Goal: Transaction & Acquisition: Purchase product/service

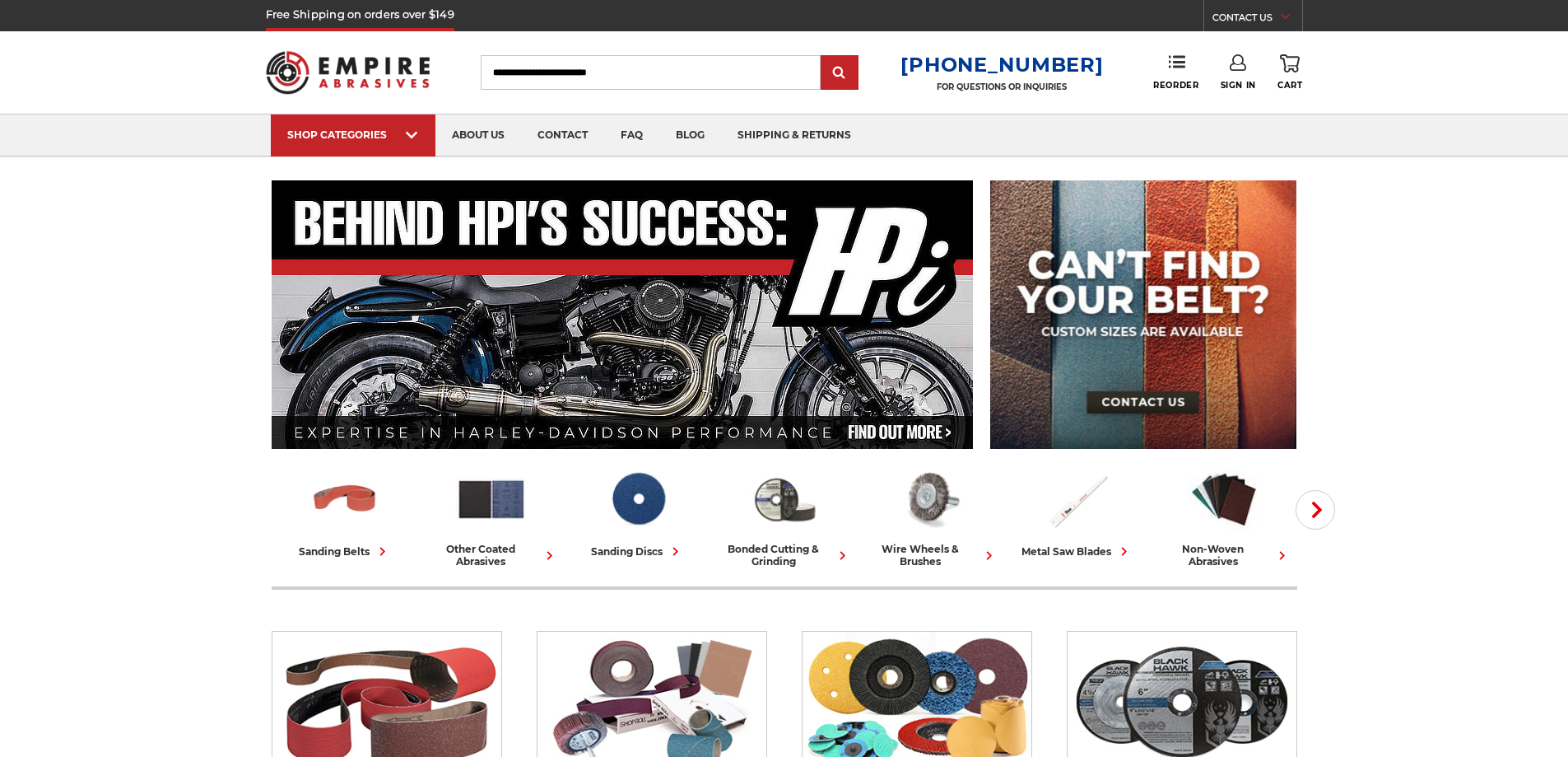
type input "**********"
click at [1241, 77] on link "Sign In" at bounding box center [1238, 72] width 35 height 36
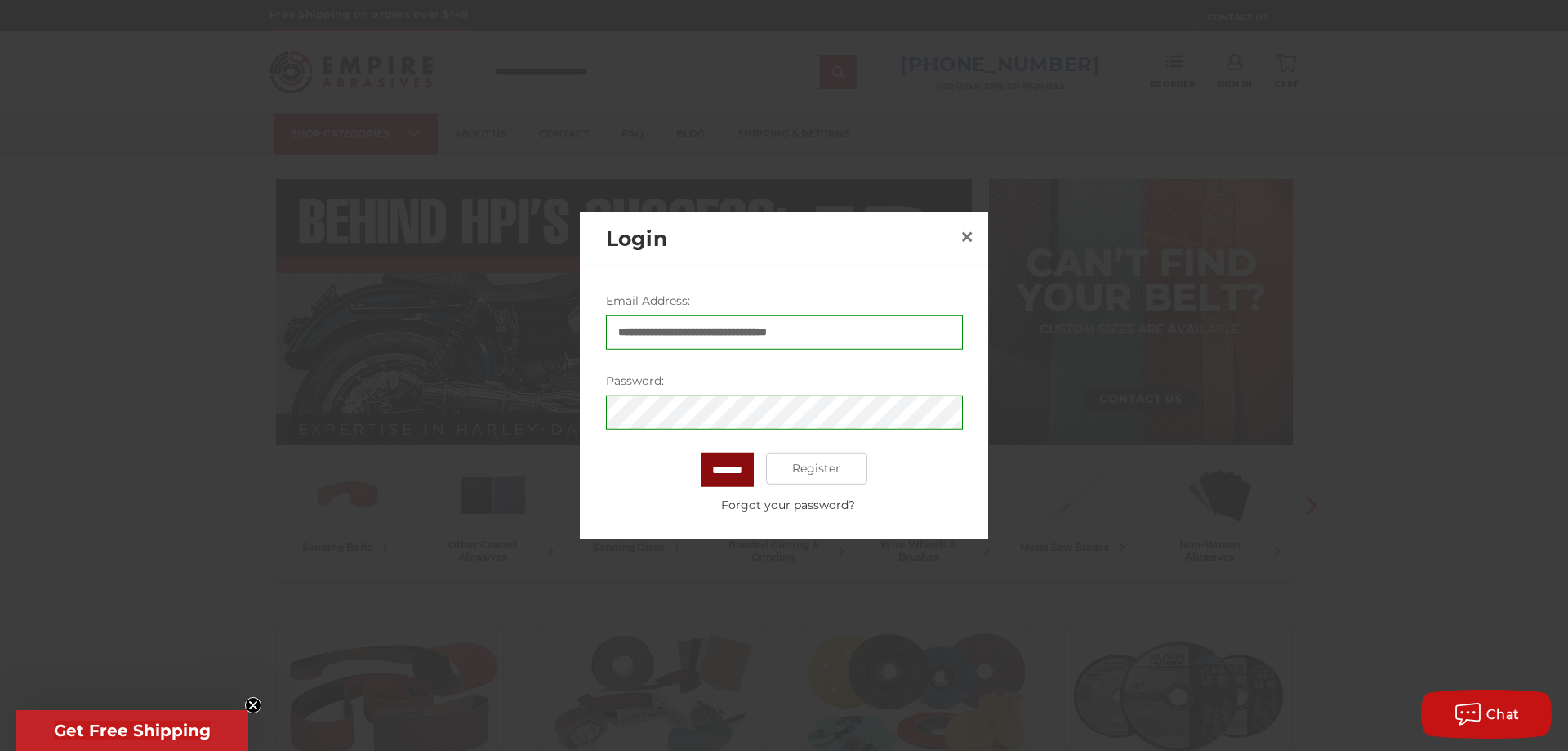
click at [729, 472] on input "*******" at bounding box center [727, 468] width 53 height 34
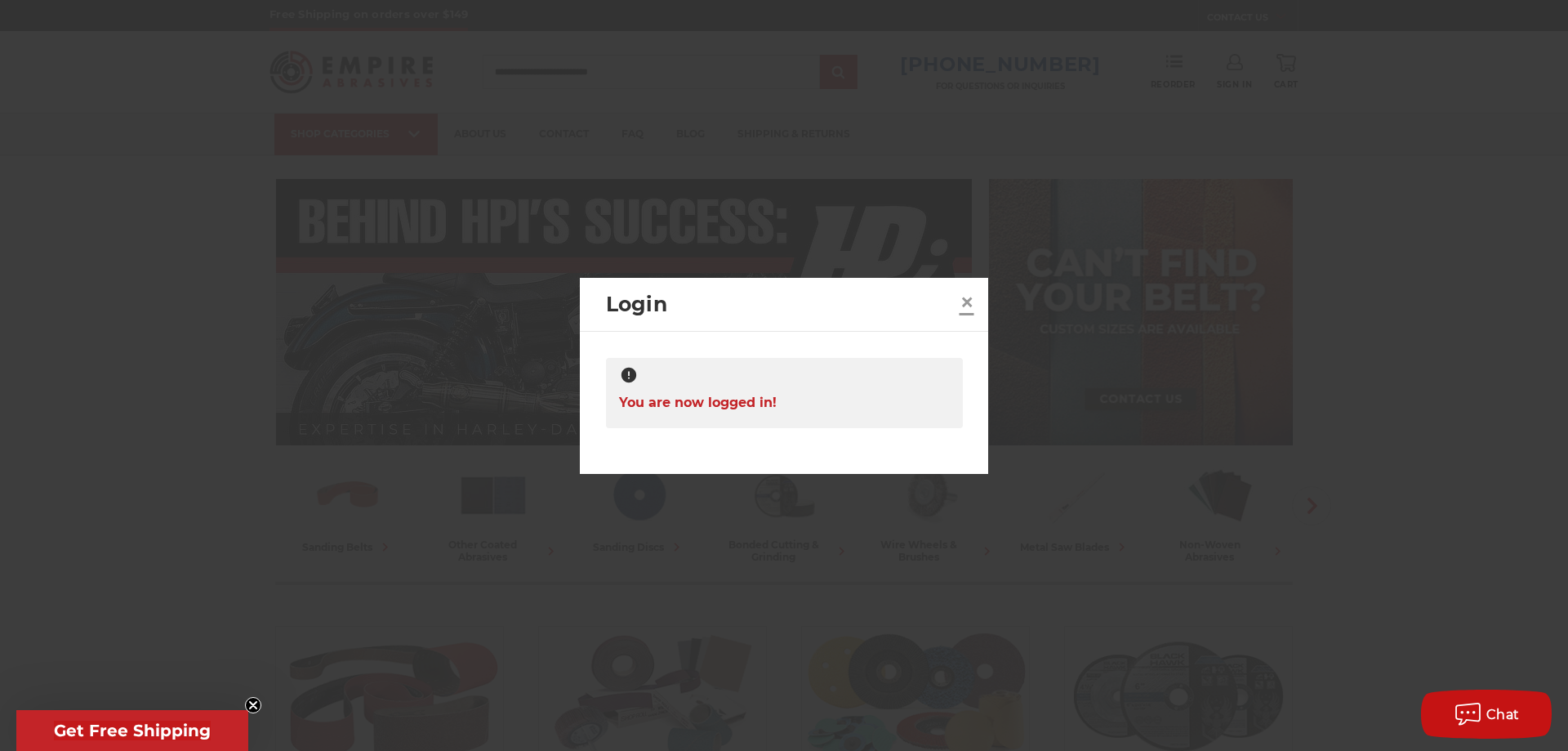
click at [965, 304] on span "×" at bounding box center [968, 302] width 15 height 32
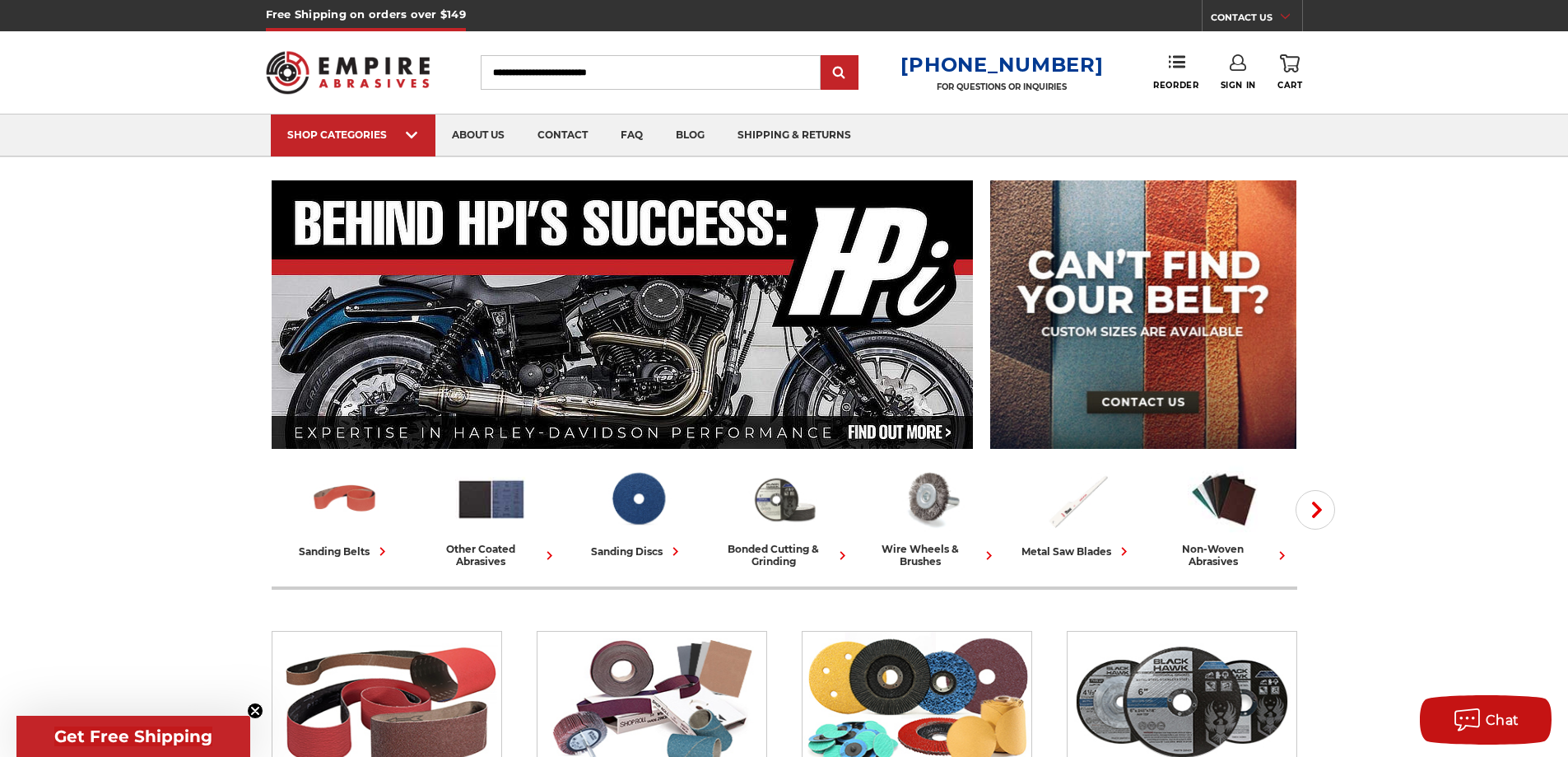
click at [1240, 78] on link "Sign In" at bounding box center [1238, 72] width 35 height 36
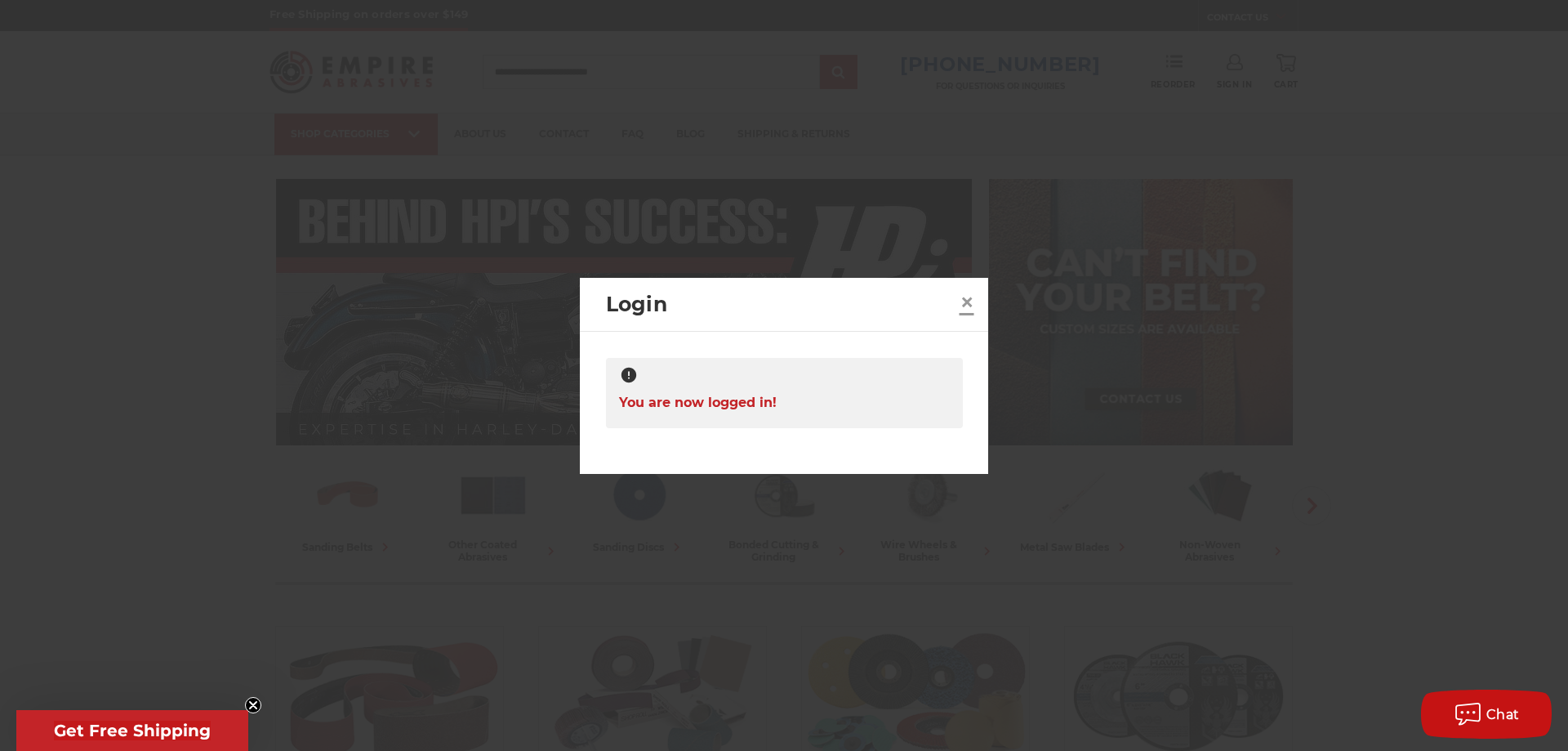
click at [965, 305] on span "×" at bounding box center [968, 302] width 15 height 32
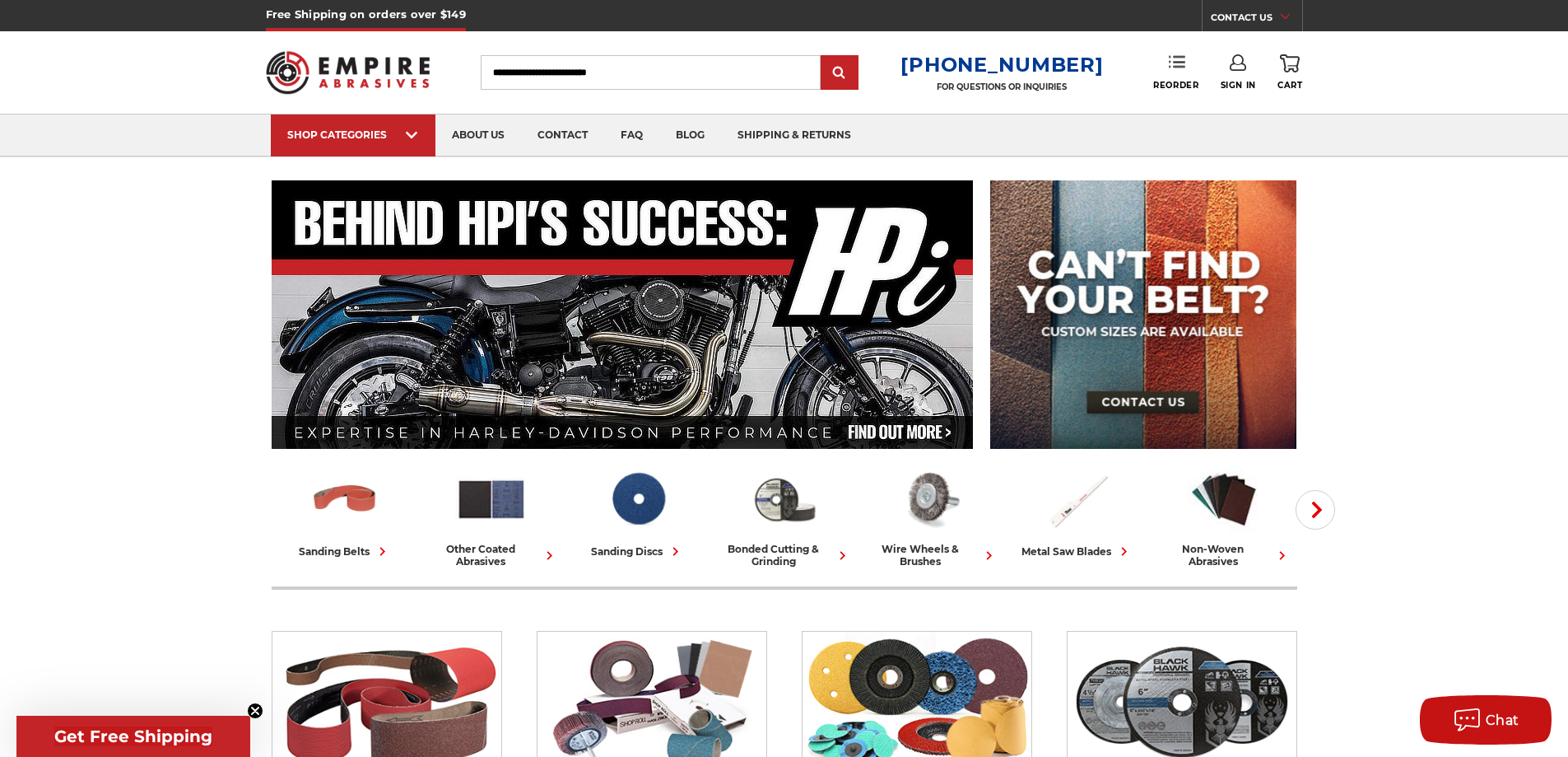
click at [1166, 68] on link "Reorder" at bounding box center [1176, 72] width 45 height 35
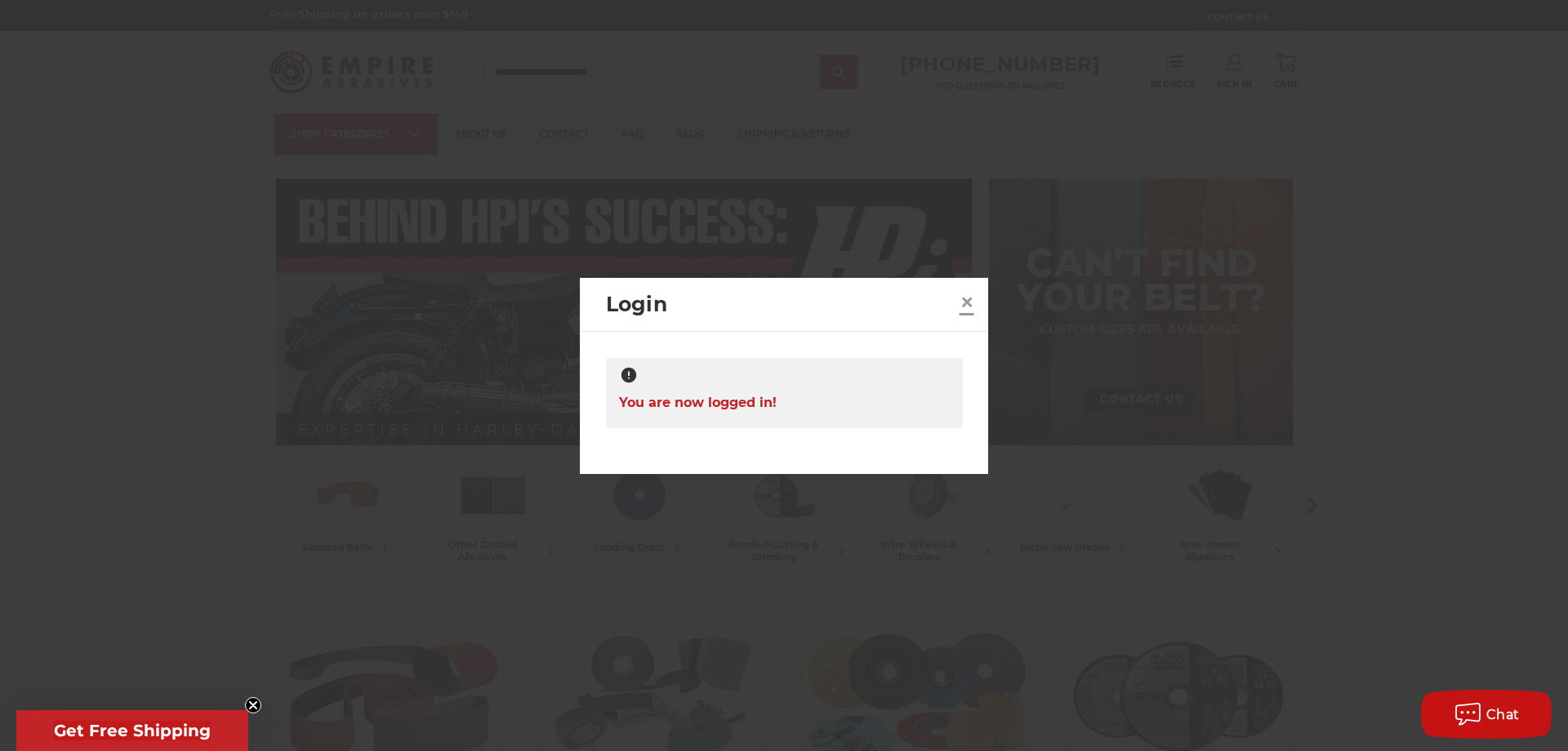
click at [961, 301] on link "×" at bounding box center [968, 303] width 26 height 26
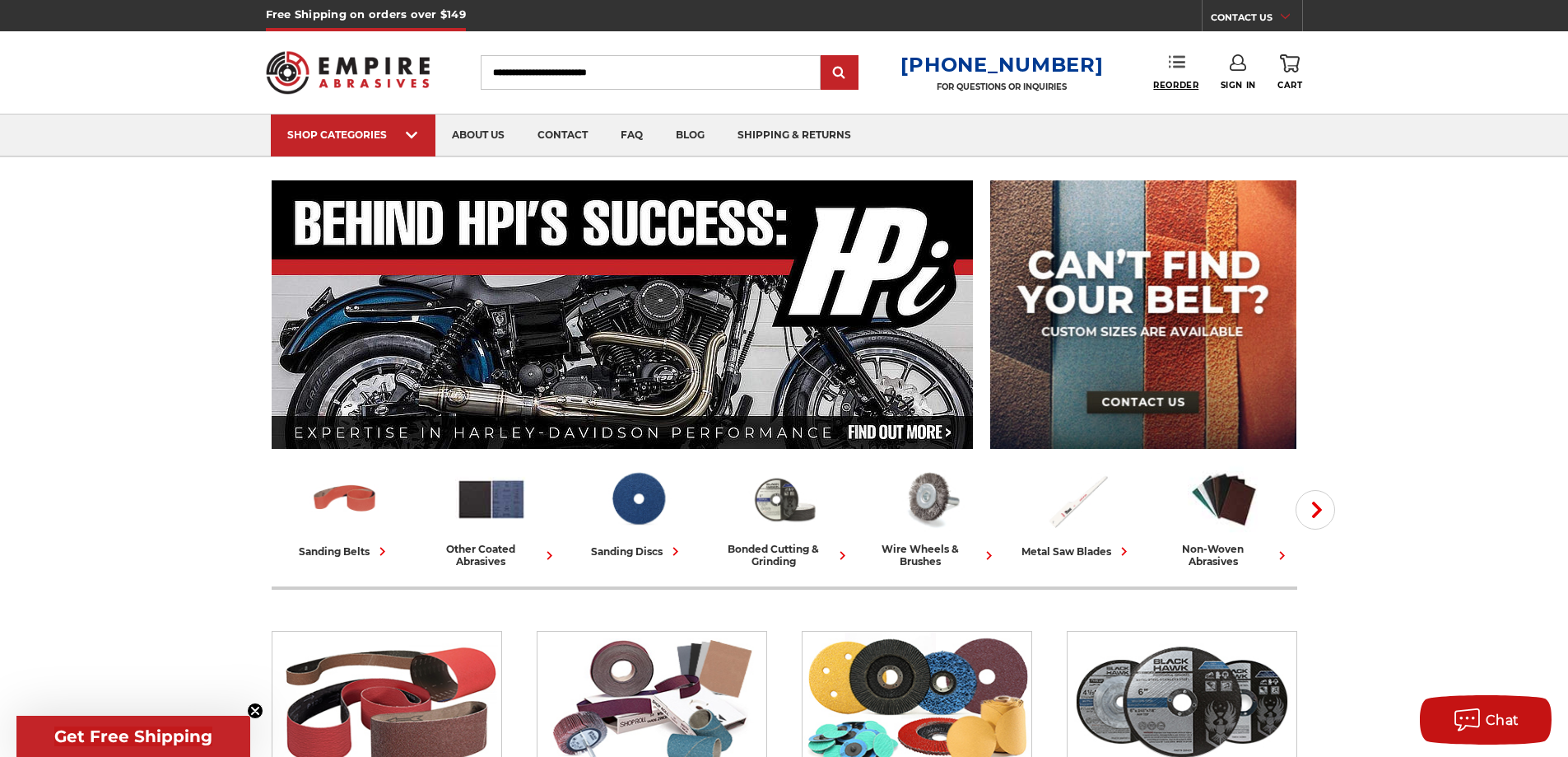
click at [1172, 86] on span "Reorder" at bounding box center [1176, 85] width 45 height 11
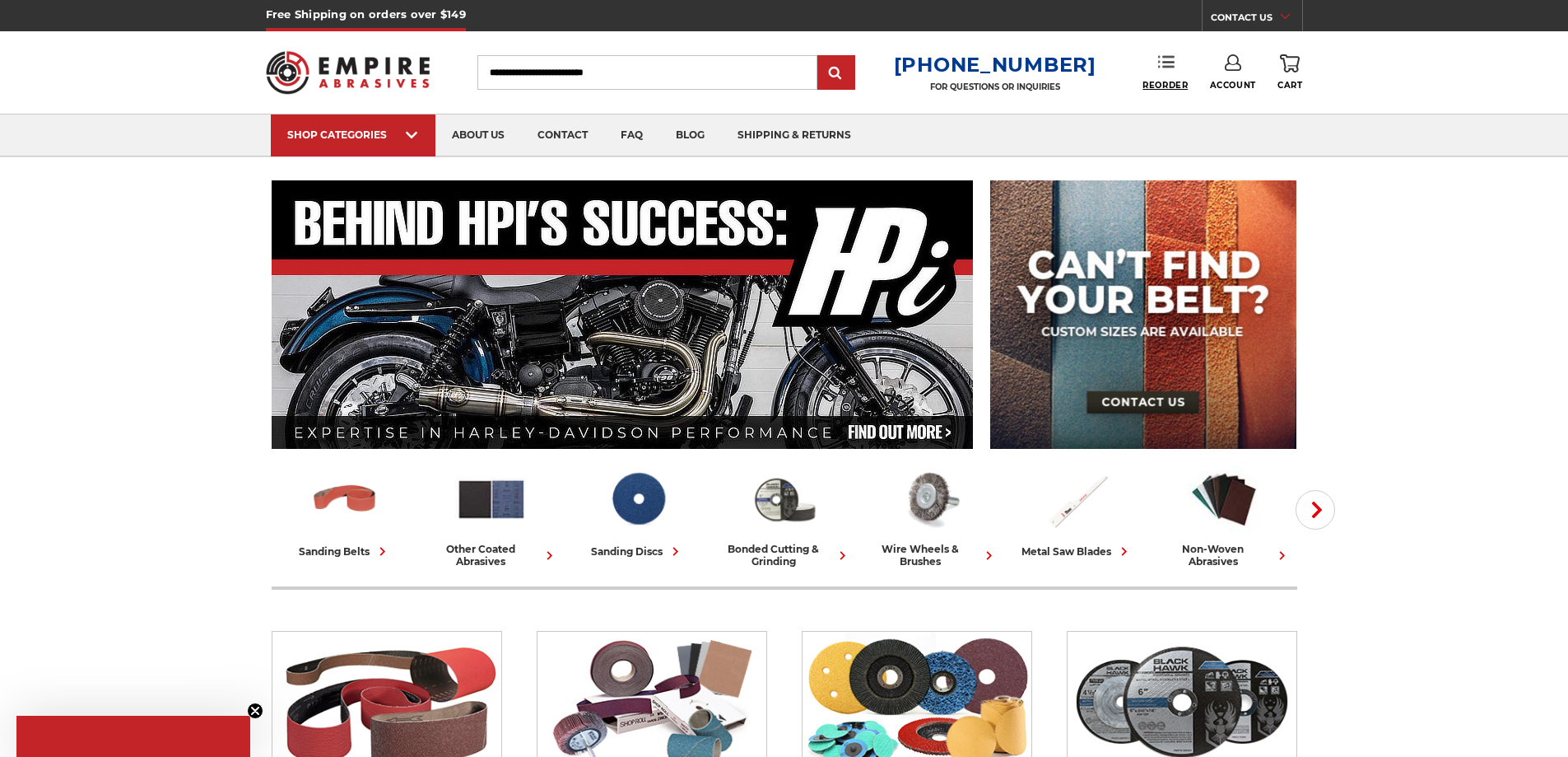
click at [1171, 82] on span "Reorder" at bounding box center [1165, 85] width 45 height 11
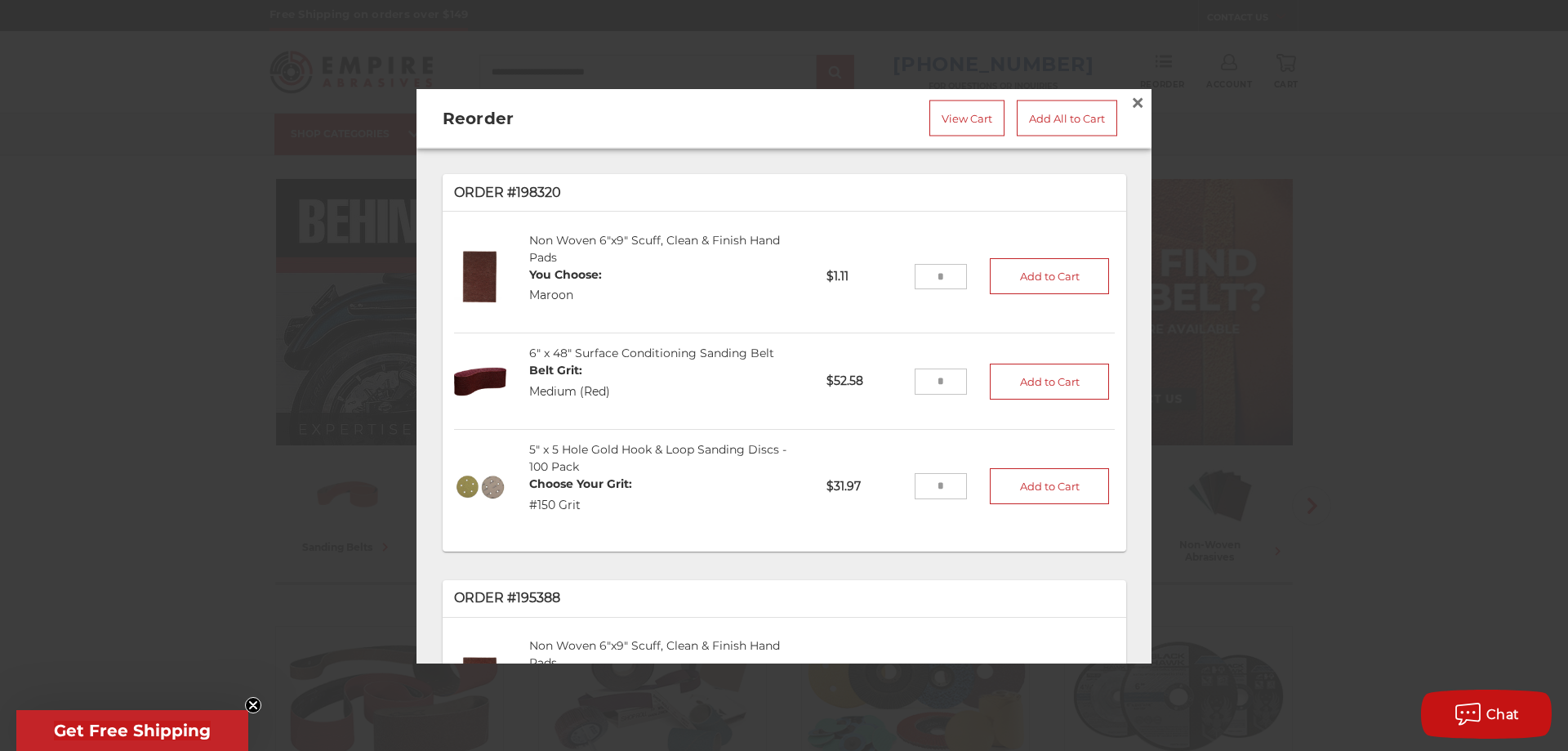
click at [922, 272] on input "tel" at bounding box center [941, 276] width 53 height 26
type input "**"
click at [920, 379] on input "tel" at bounding box center [941, 380] width 53 height 26
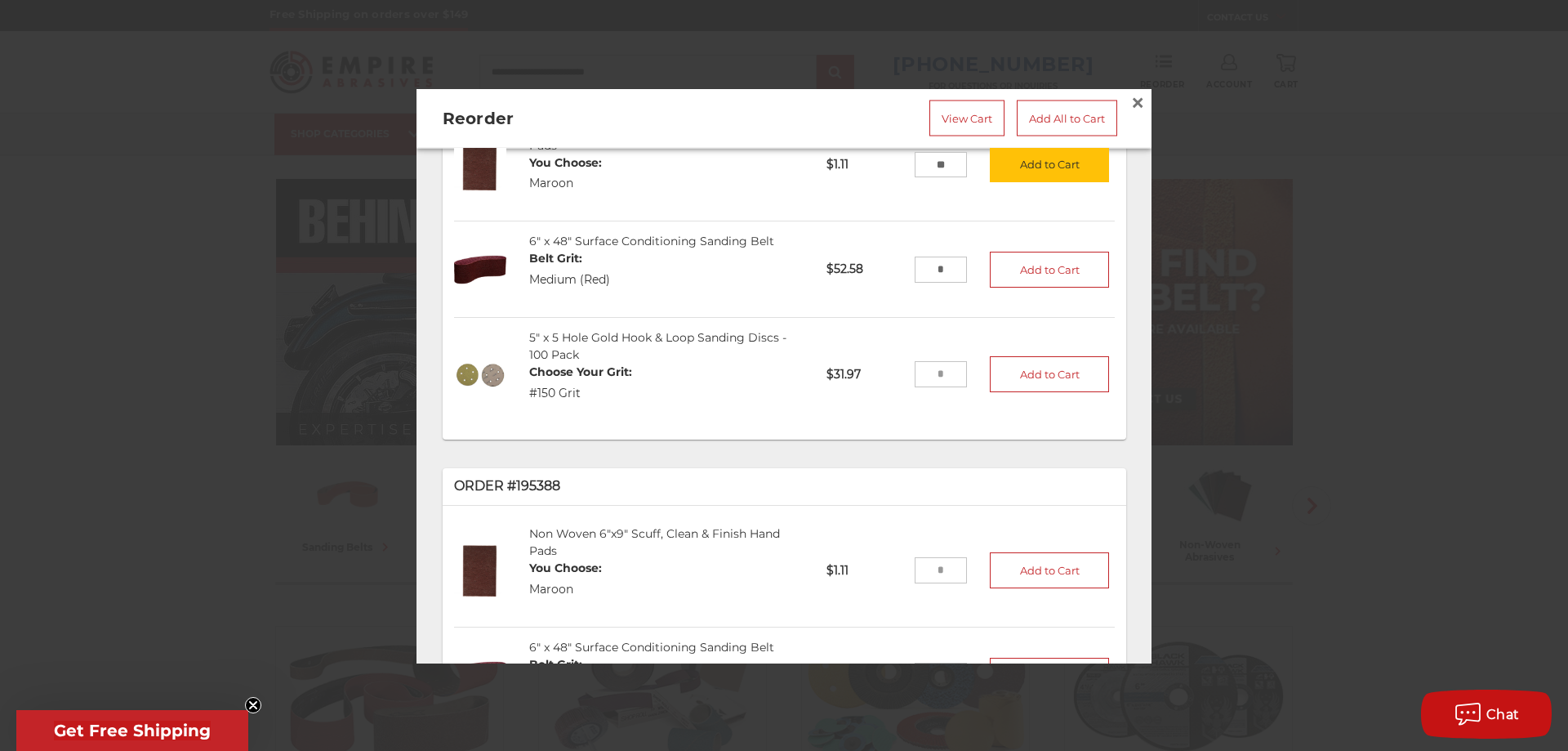
scroll to position [108, 0]
type input "*"
click at [928, 373] on input "tel" at bounding box center [941, 378] width 53 height 26
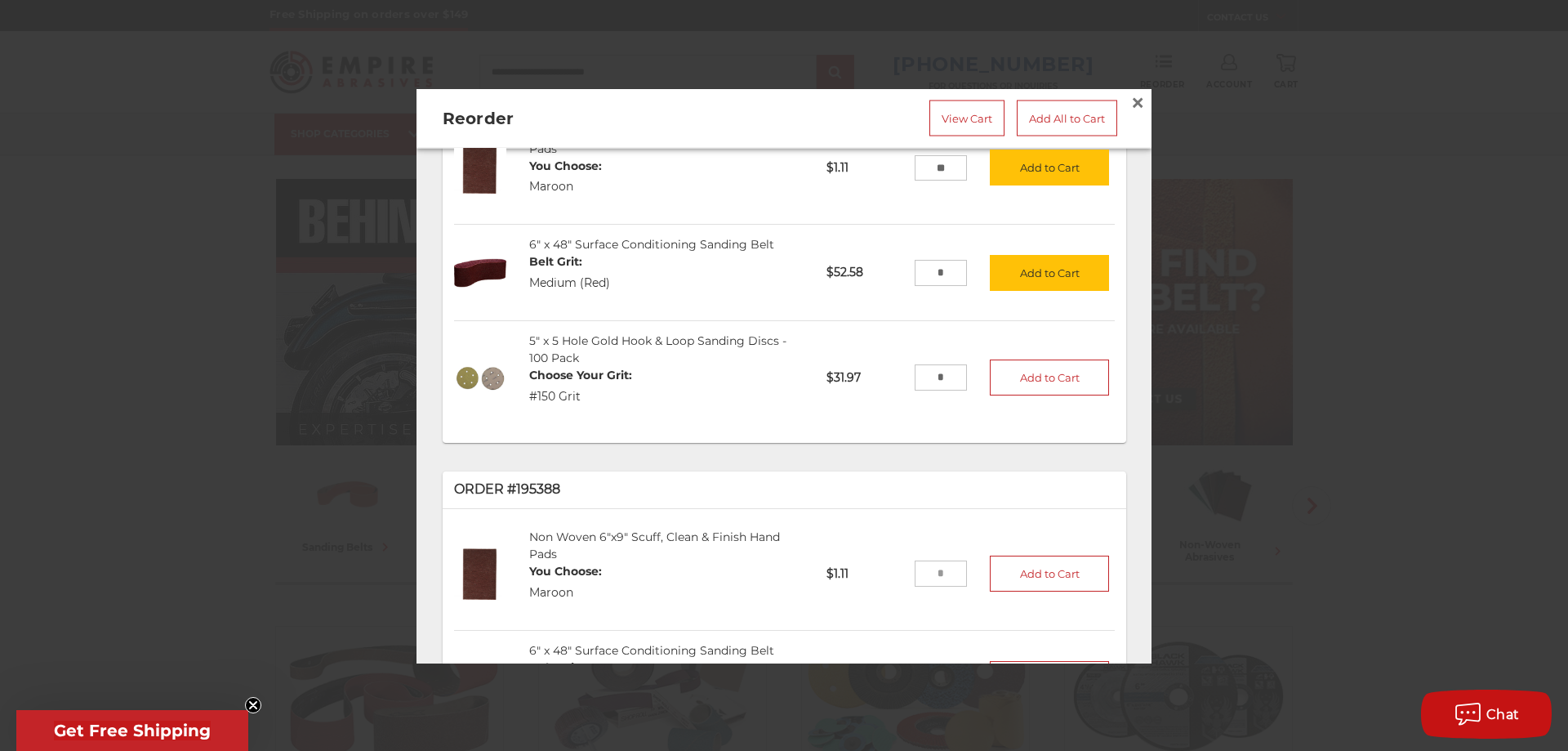
type input "*"
click at [920, 399] on li "5" x 5 Hole Gold Hook & Loop Sanding Discs - 100 Pack Choose Your Grit: #150 Gr…" at bounding box center [784, 377] width 661 height 112
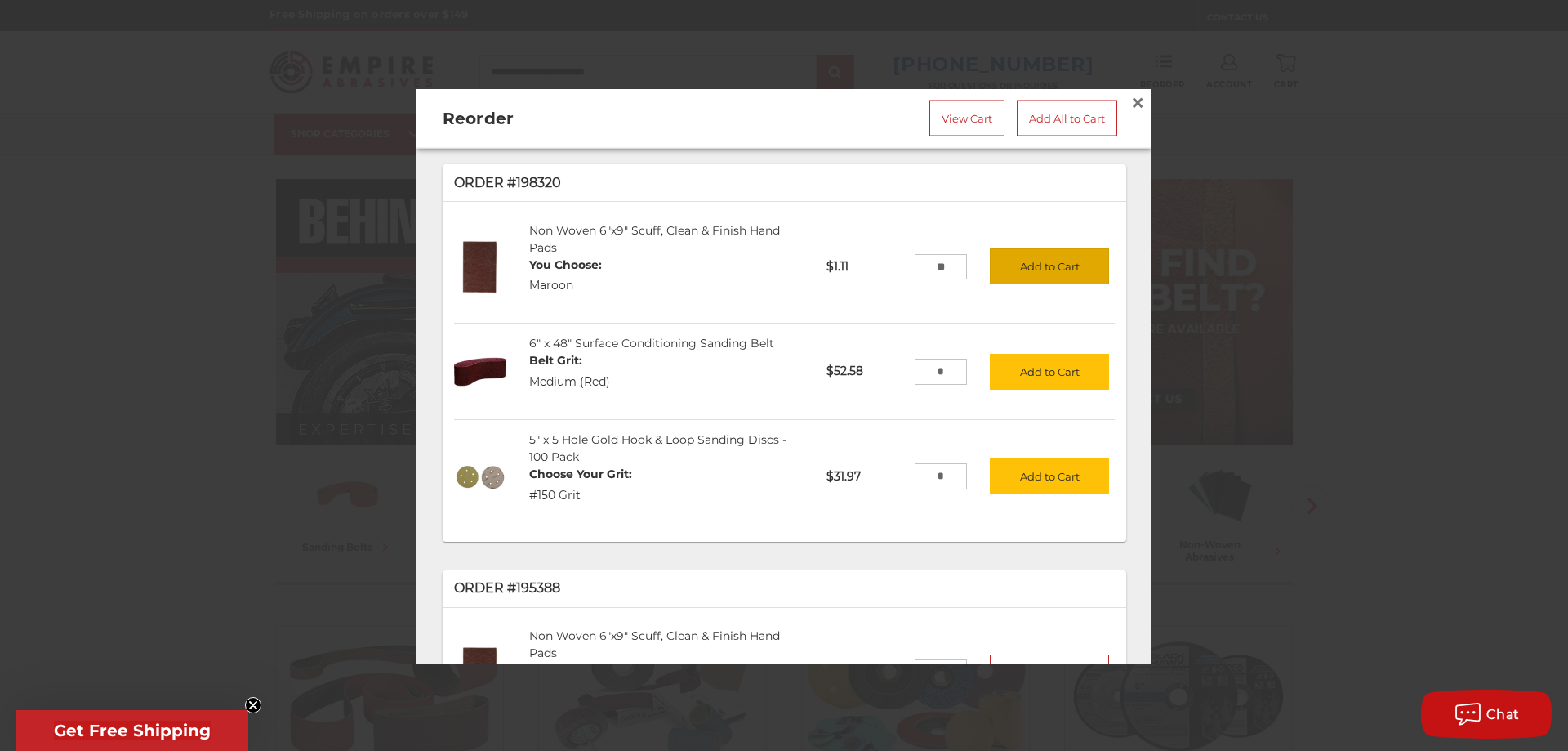
scroll to position [0, 0]
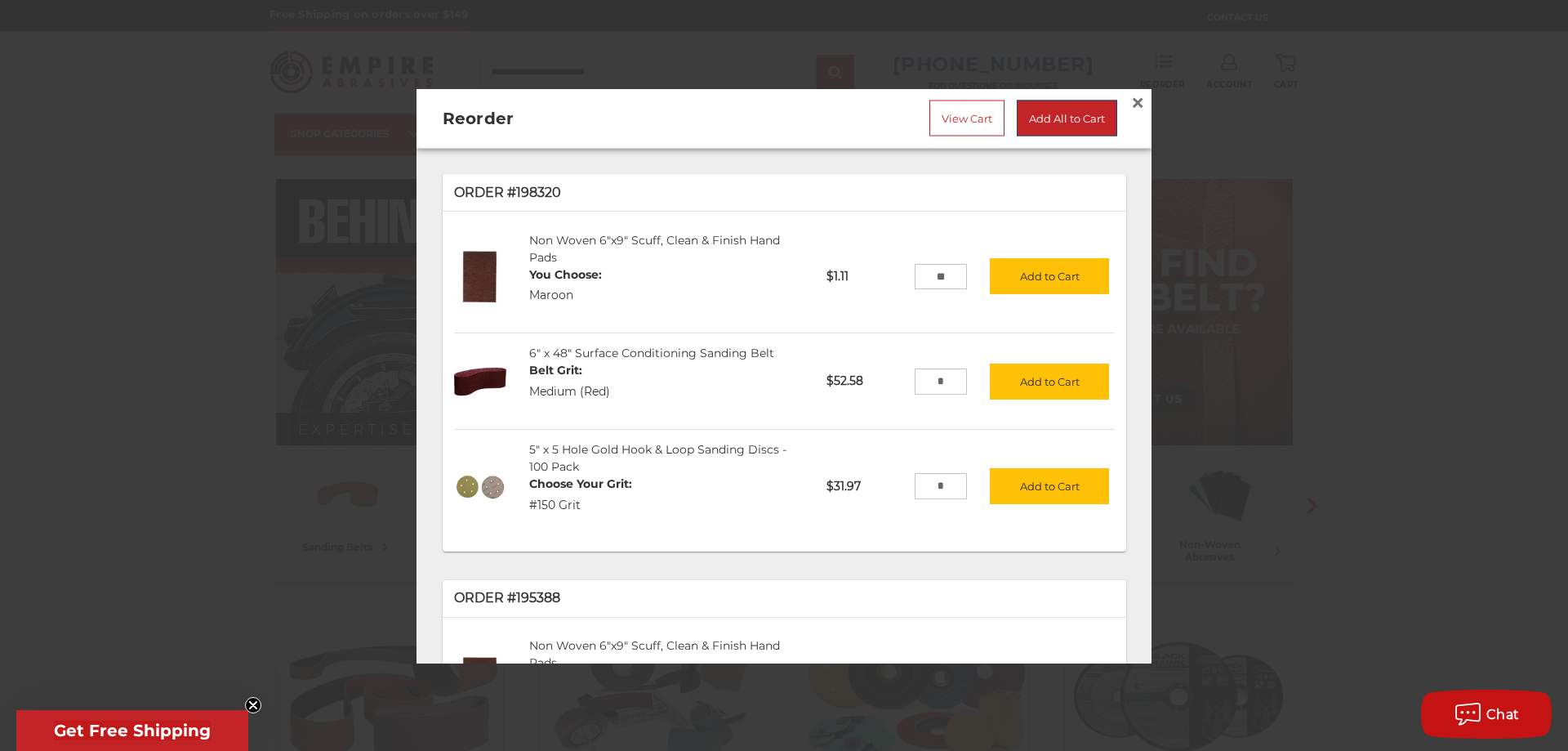
click at [1030, 104] on link "Add All to Cart" at bounding box center [1067, 117] width 100 height 36
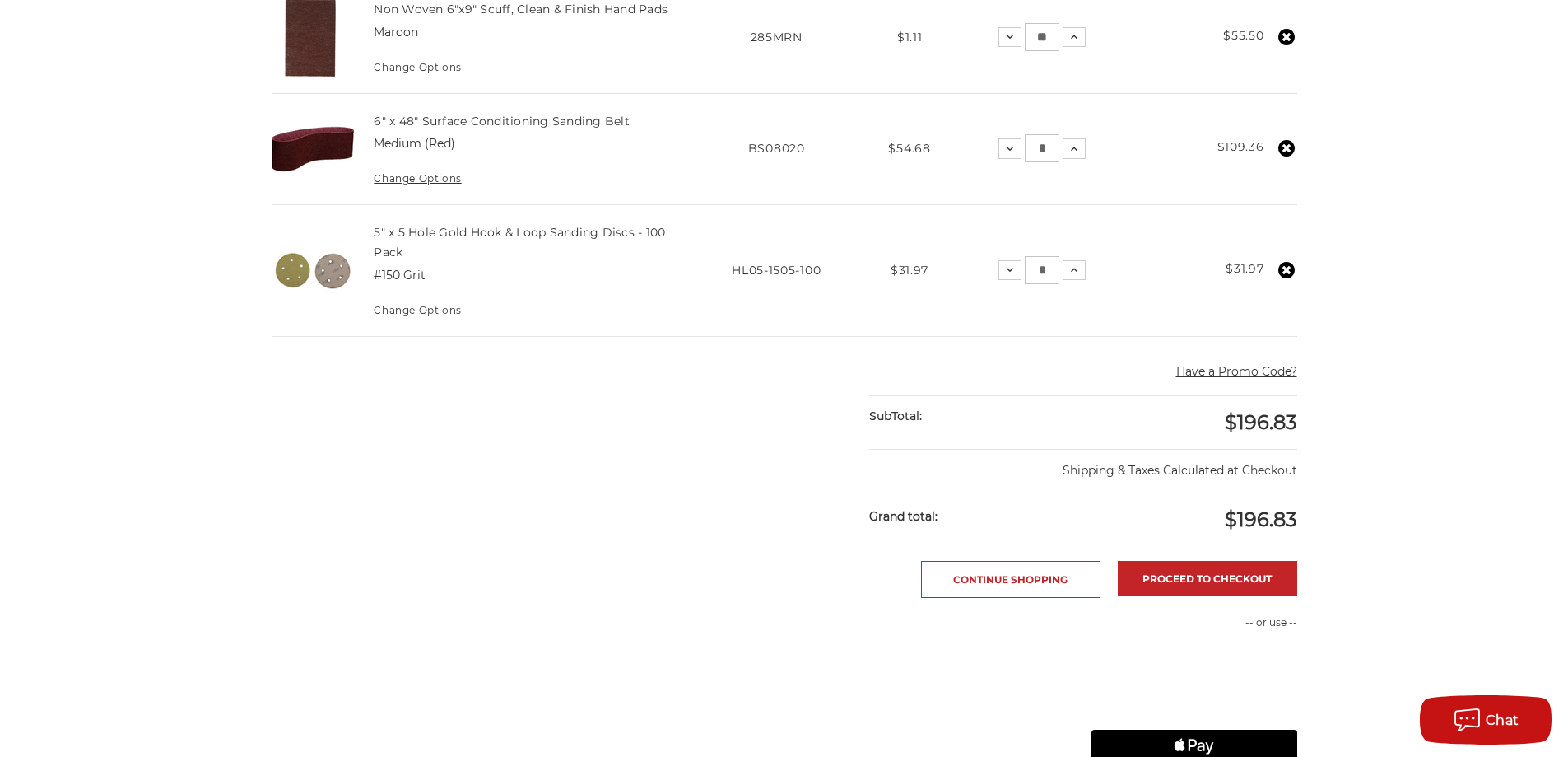
scroll to position [494, 0]
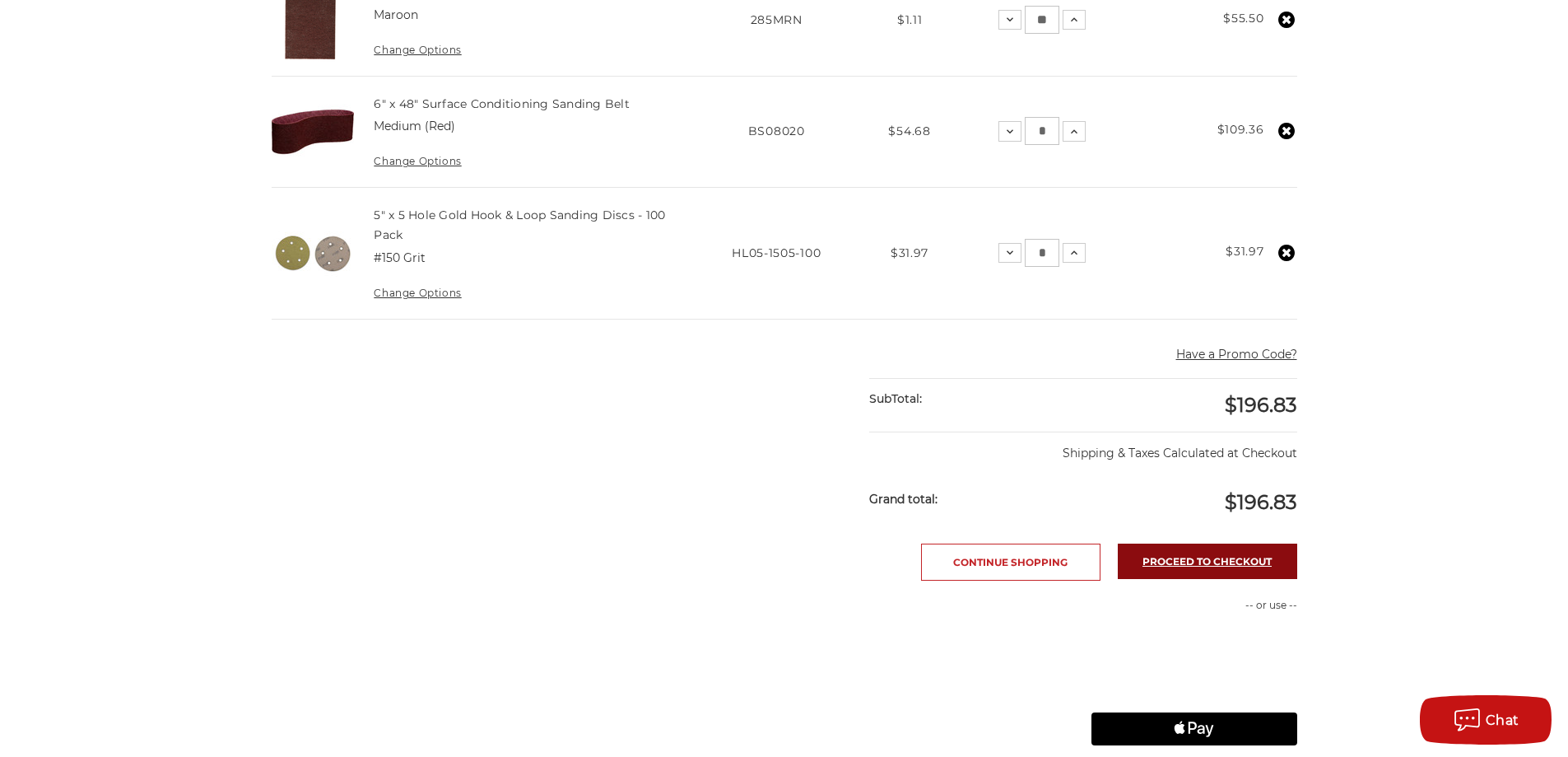
click at [1226, 556] on link "Proceed to checkout" at bounding box center [1206, 561] width 179 height 35
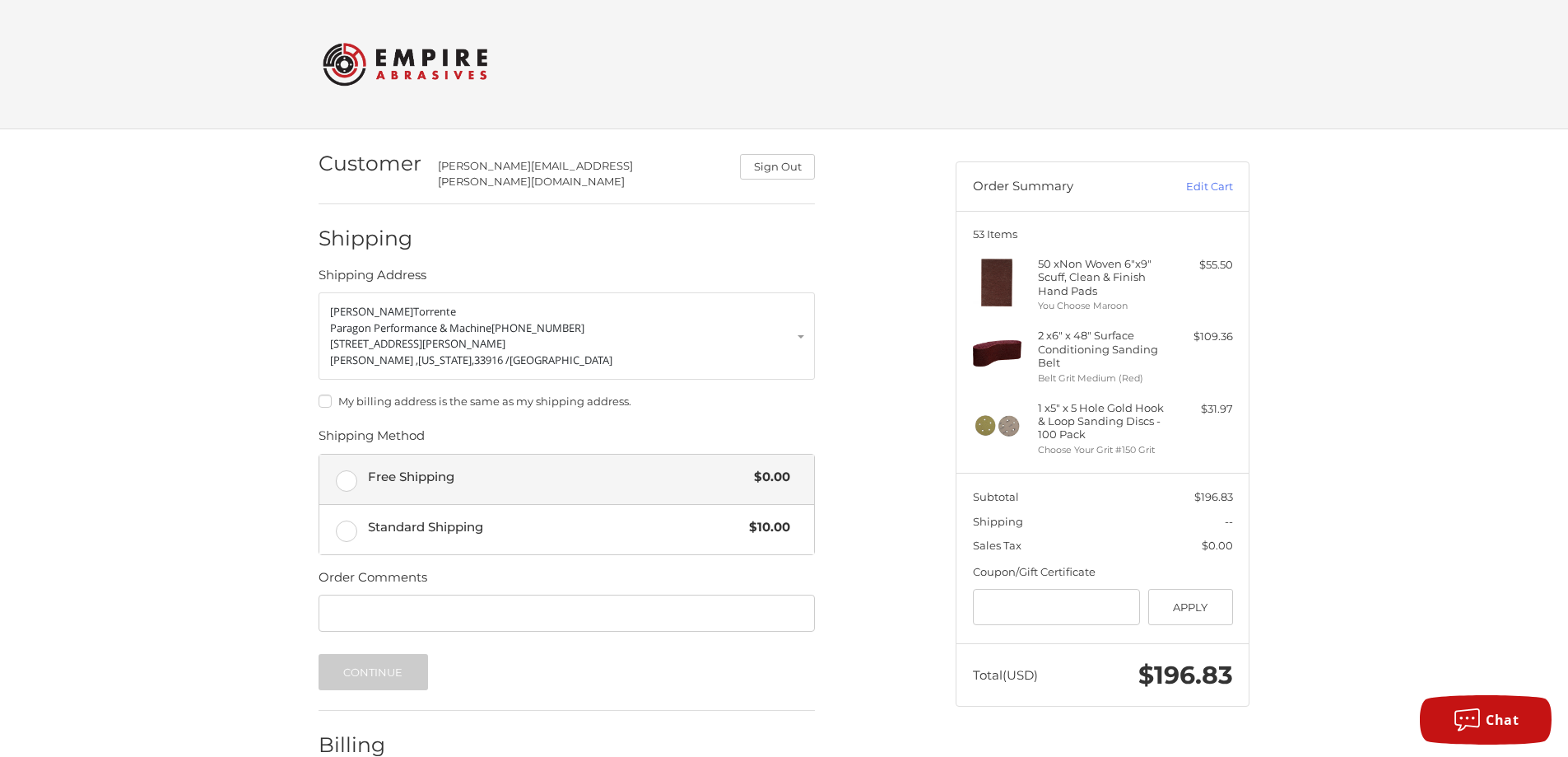
click at [340, 464] on label "Free Shipping $0.00" at bounding box center [567, 479] width 495 height 49
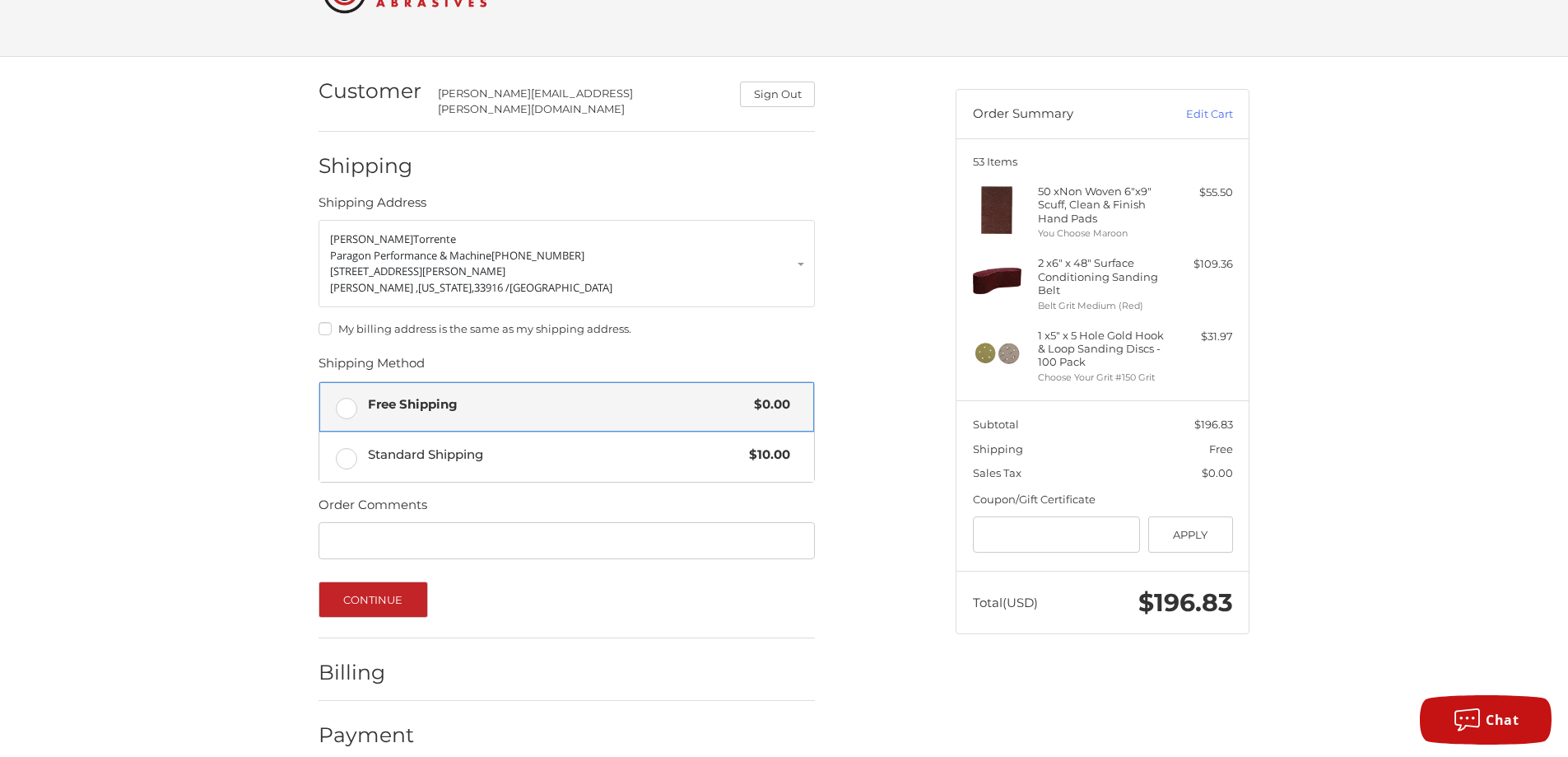
scroll to position [84, 0]
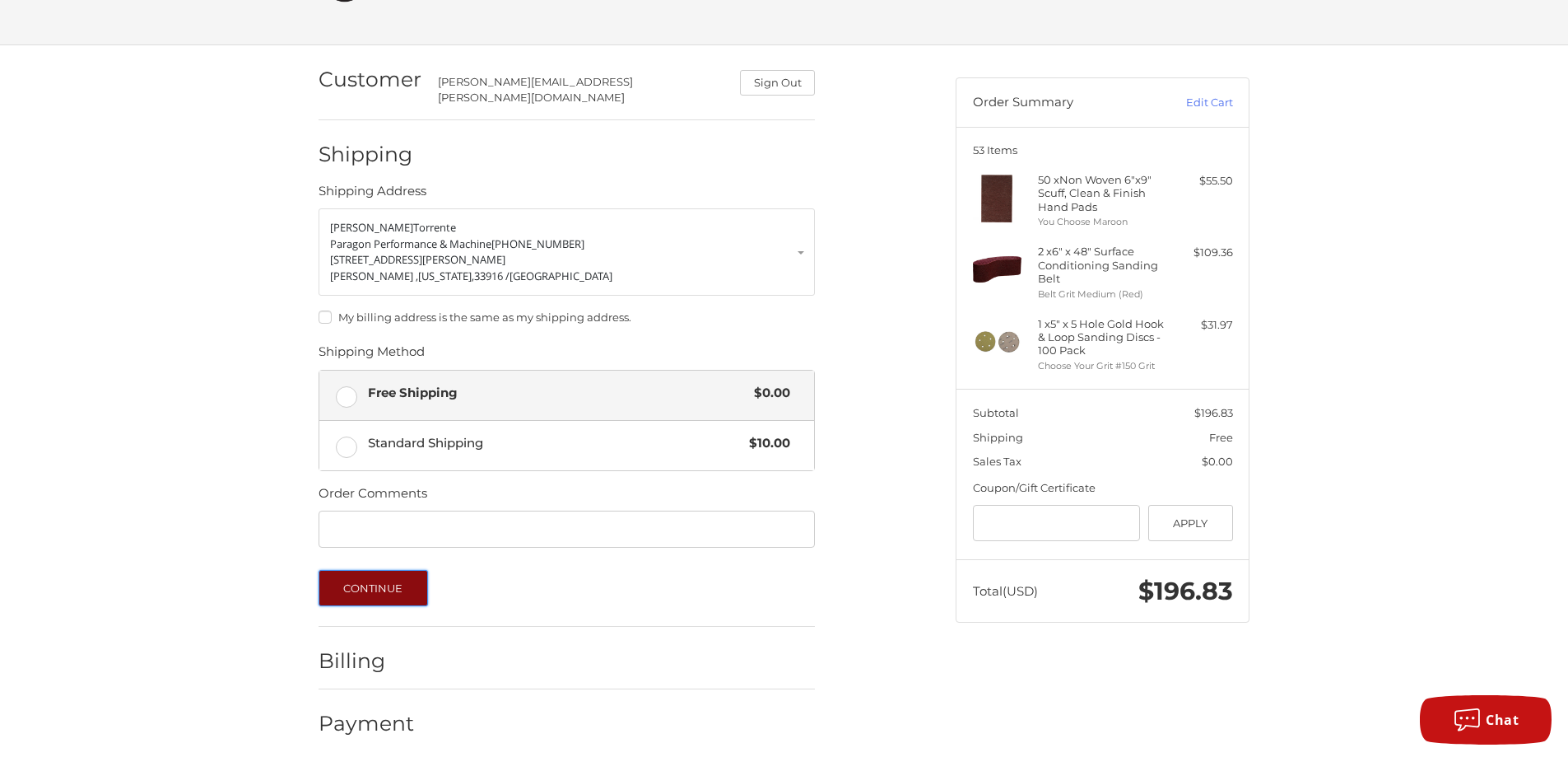
click at [377, 578] on button "Continue" at bounding box center [372, 588] width 109 height 36
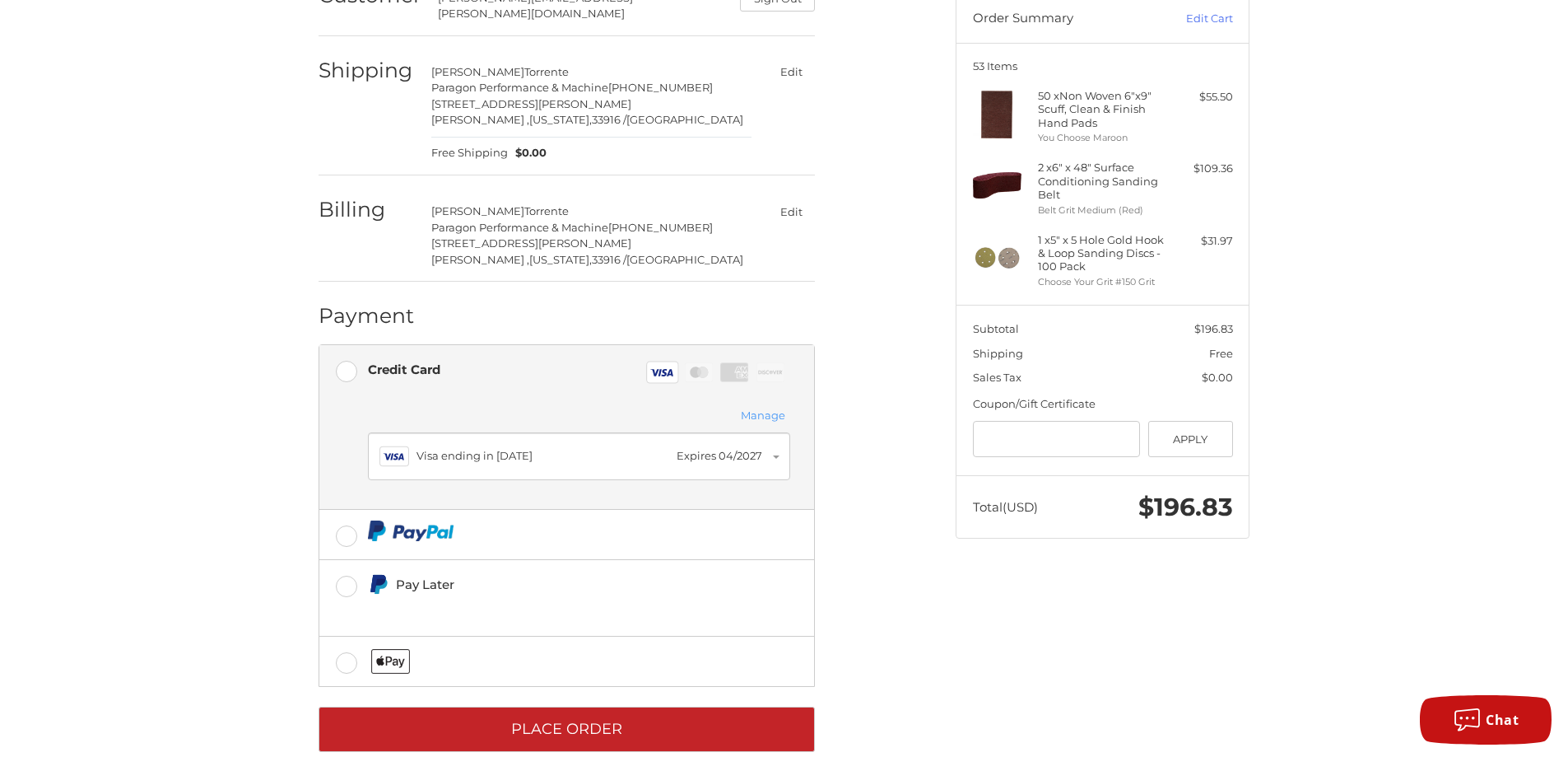
scroll to position [188, 0]
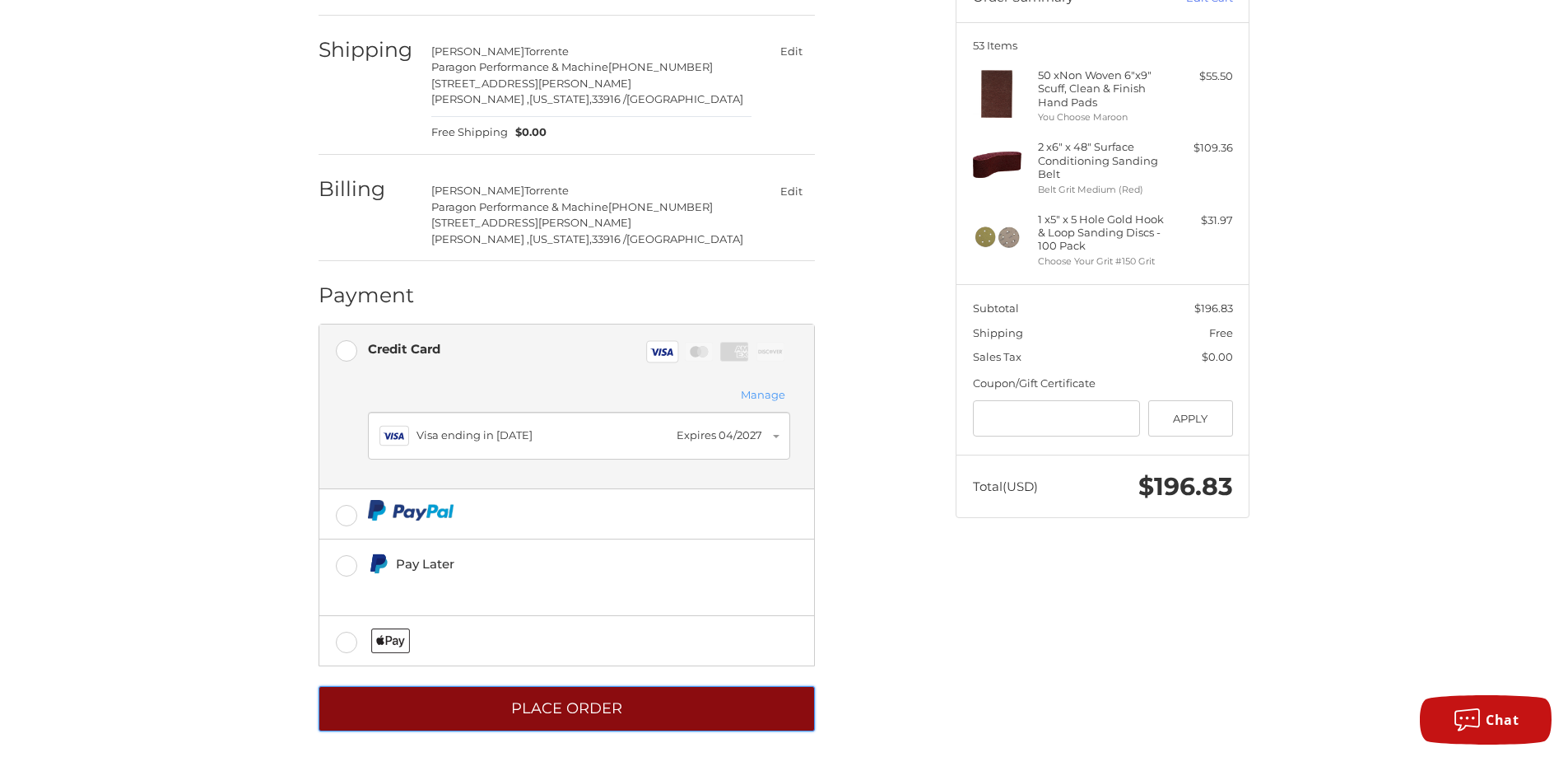
click at [584, 694] on button "Place Order" at bounding box center [567, 709] width 497 height 45
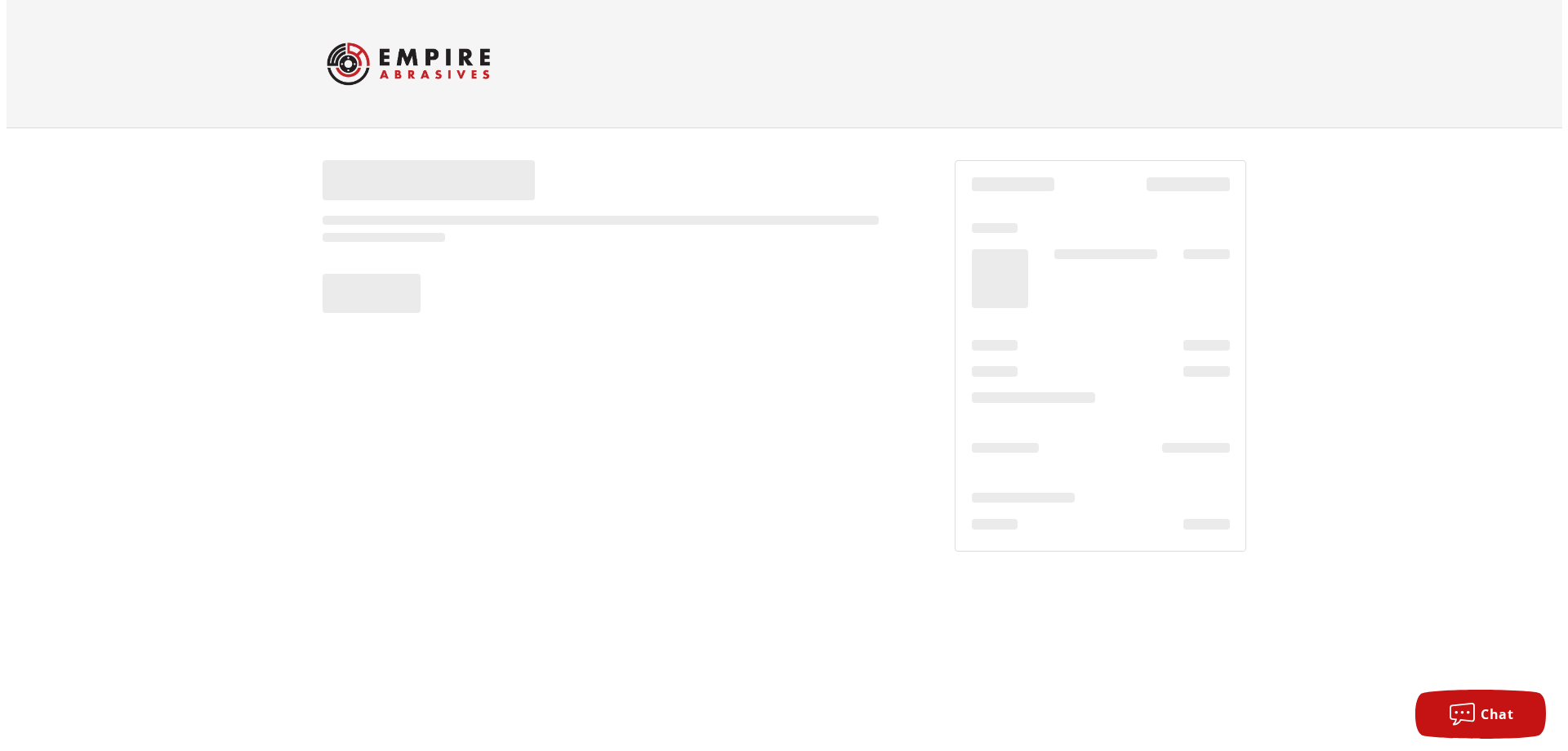
scroll to position [0, 0]
